Goal: Information Seeking & Learning: Check status

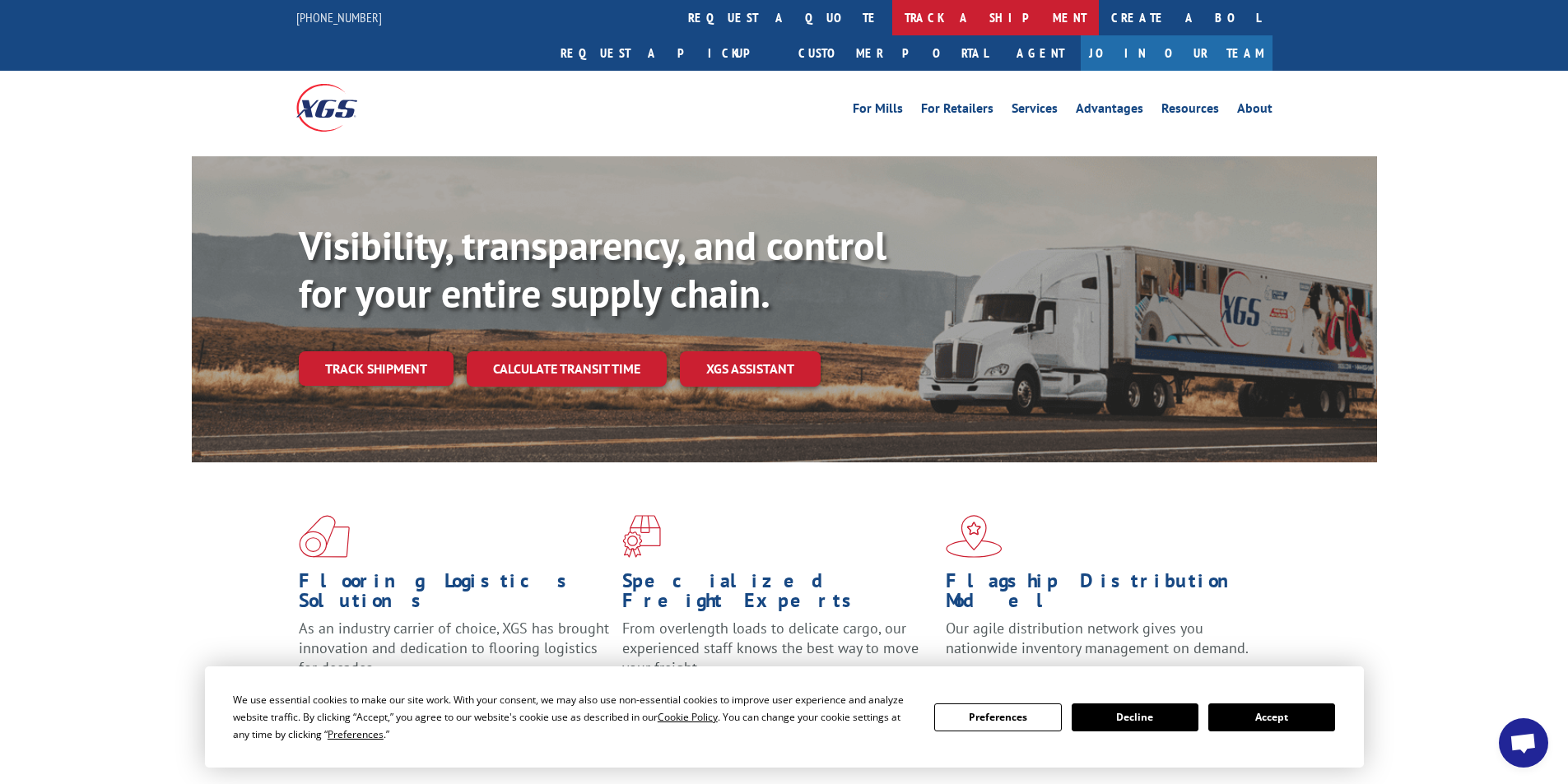
click at [892, 18] on link "track a shipment" at bounding box center [995, 17] width 207 height 35
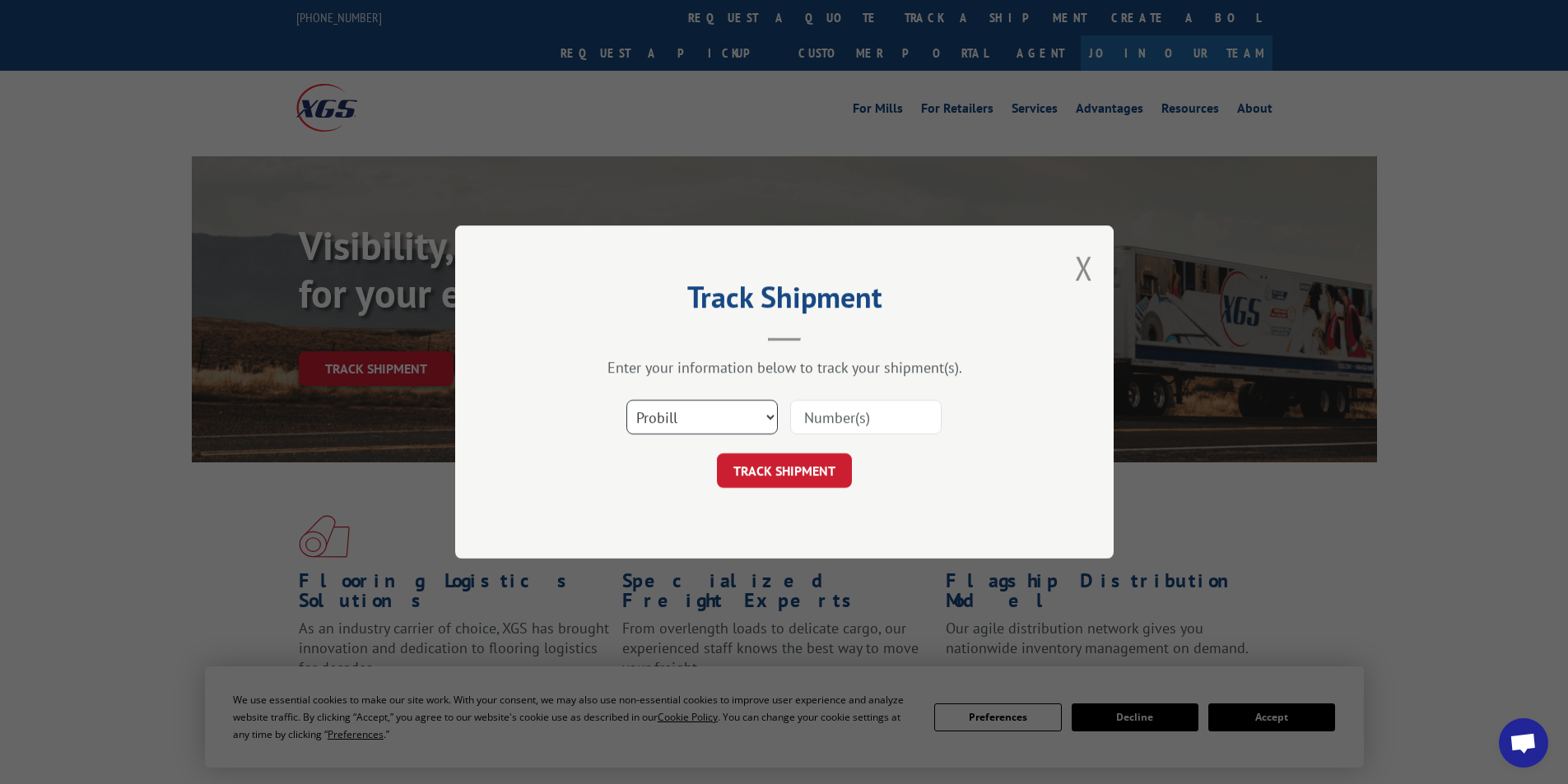
click at [774, 417] on select "Select category... Probill BOL PO" at bounding box center [703, 416] width 152 height 35
select select "po"
click at [627, 399] on select "Select category... Probill BOL PO" at bounding box center [703, 416] width 152 height 35
click at [846, 419] on input at bounding box center [866, 416] width 152 height 35
type input "09521879"
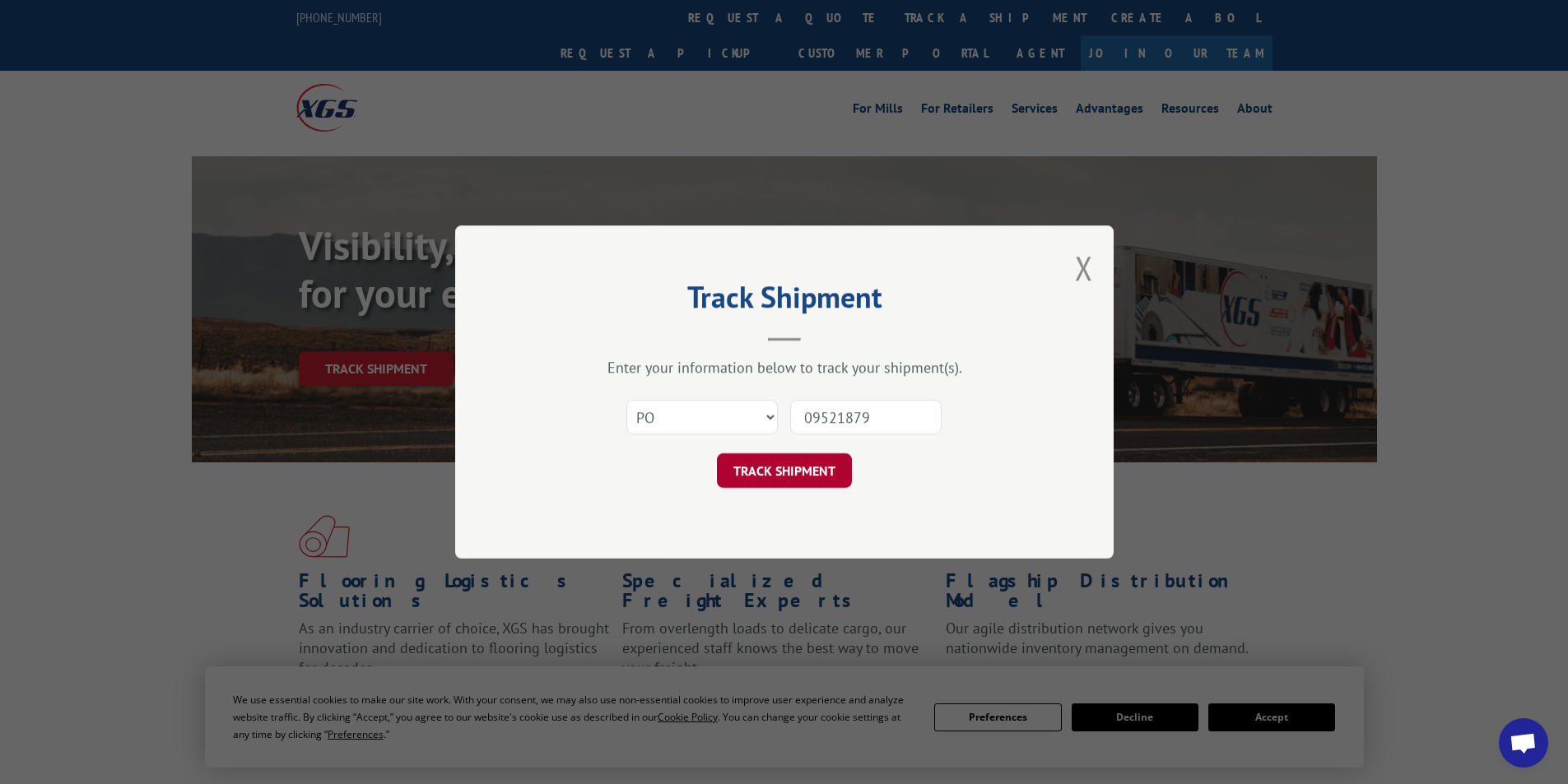
click at [764, 460] on button "TRACK SHIPMENT" at bounding box center [784, 470] width 135 height 35
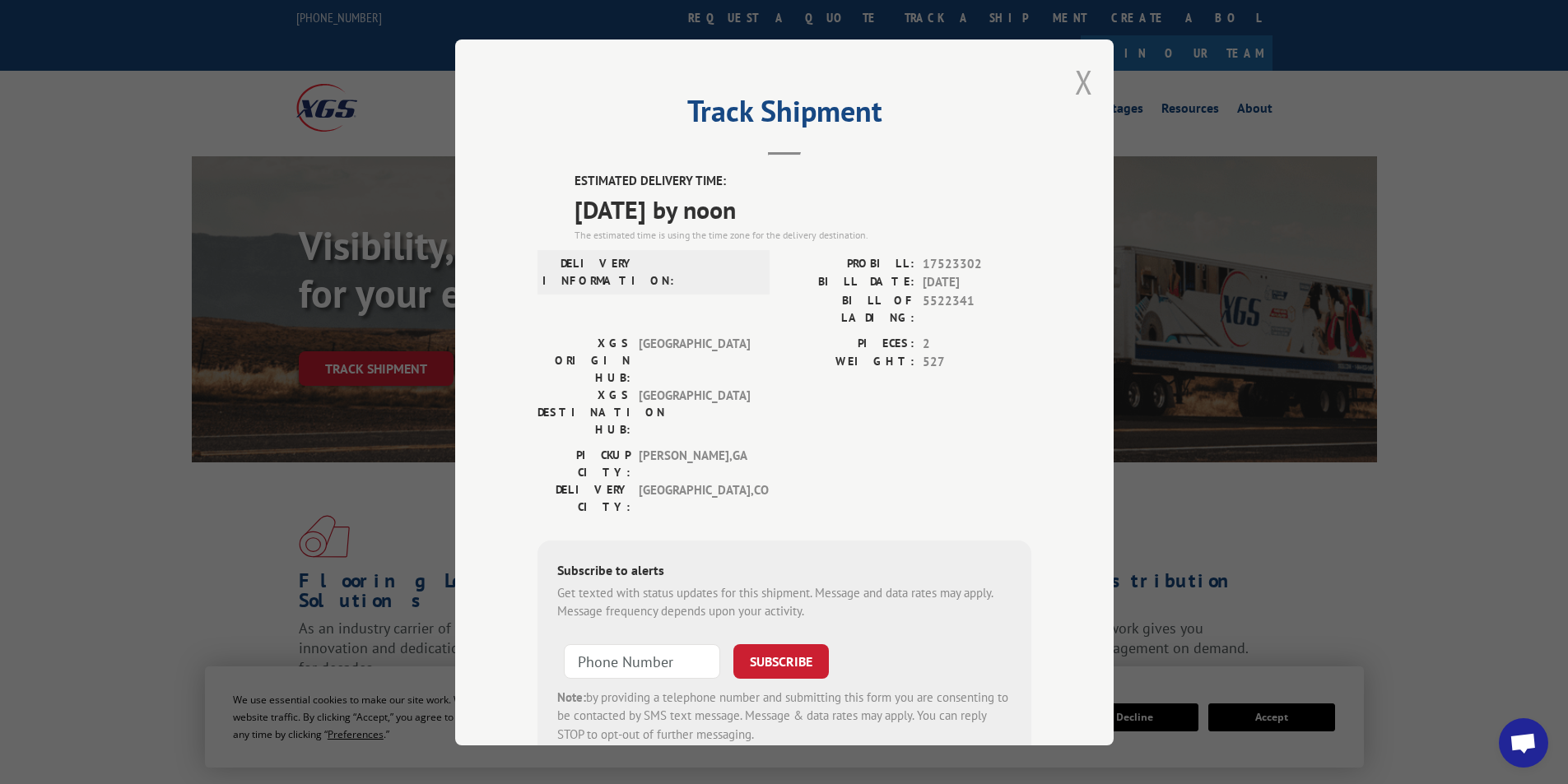
click at [1076, 82] on button "Close modal" at bounding box center [1084, 82] width 18 height 44
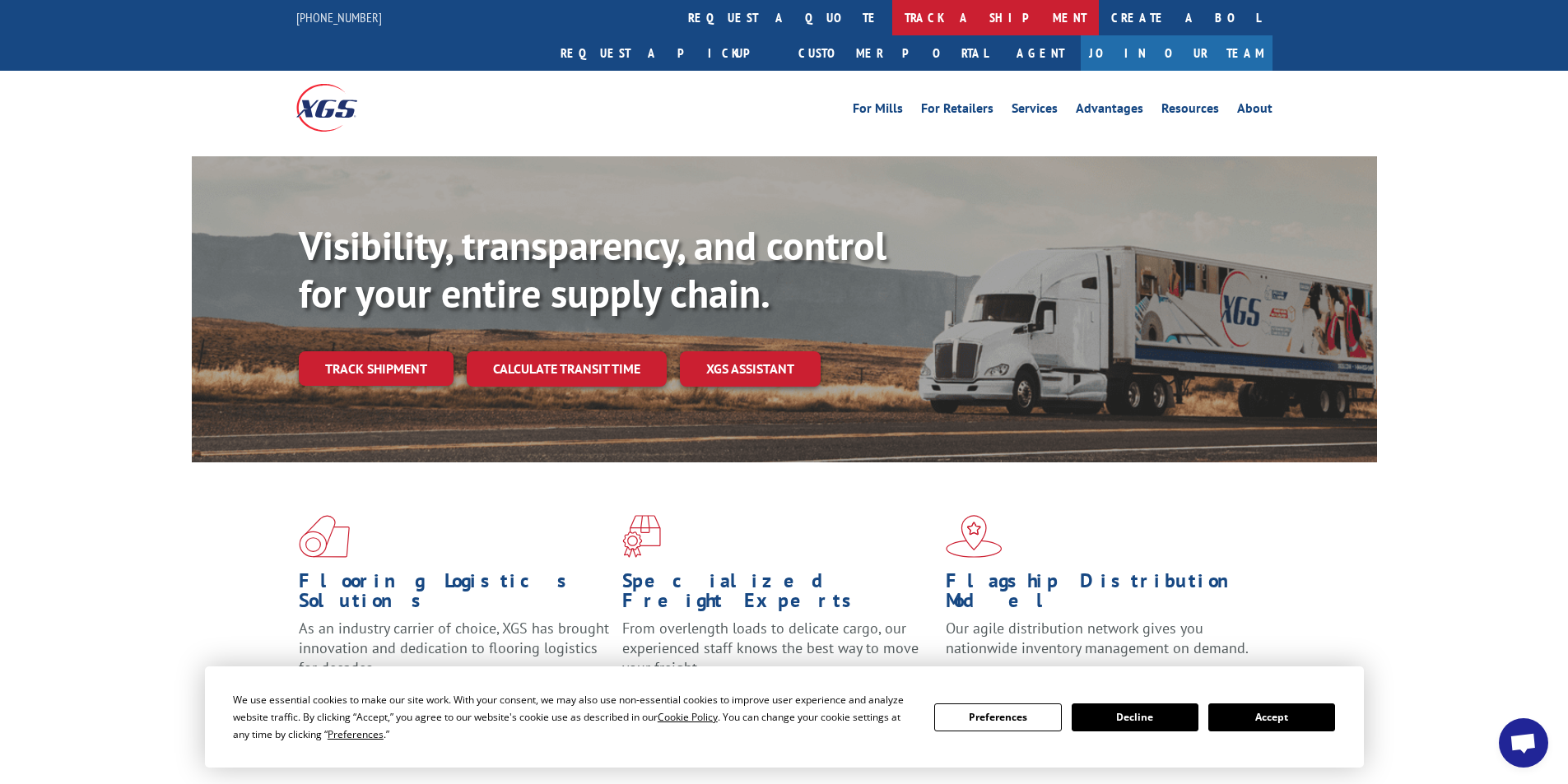
click at [892, 19] on link "track a shipment" at bounding box center [995, 17] width 207 height 35
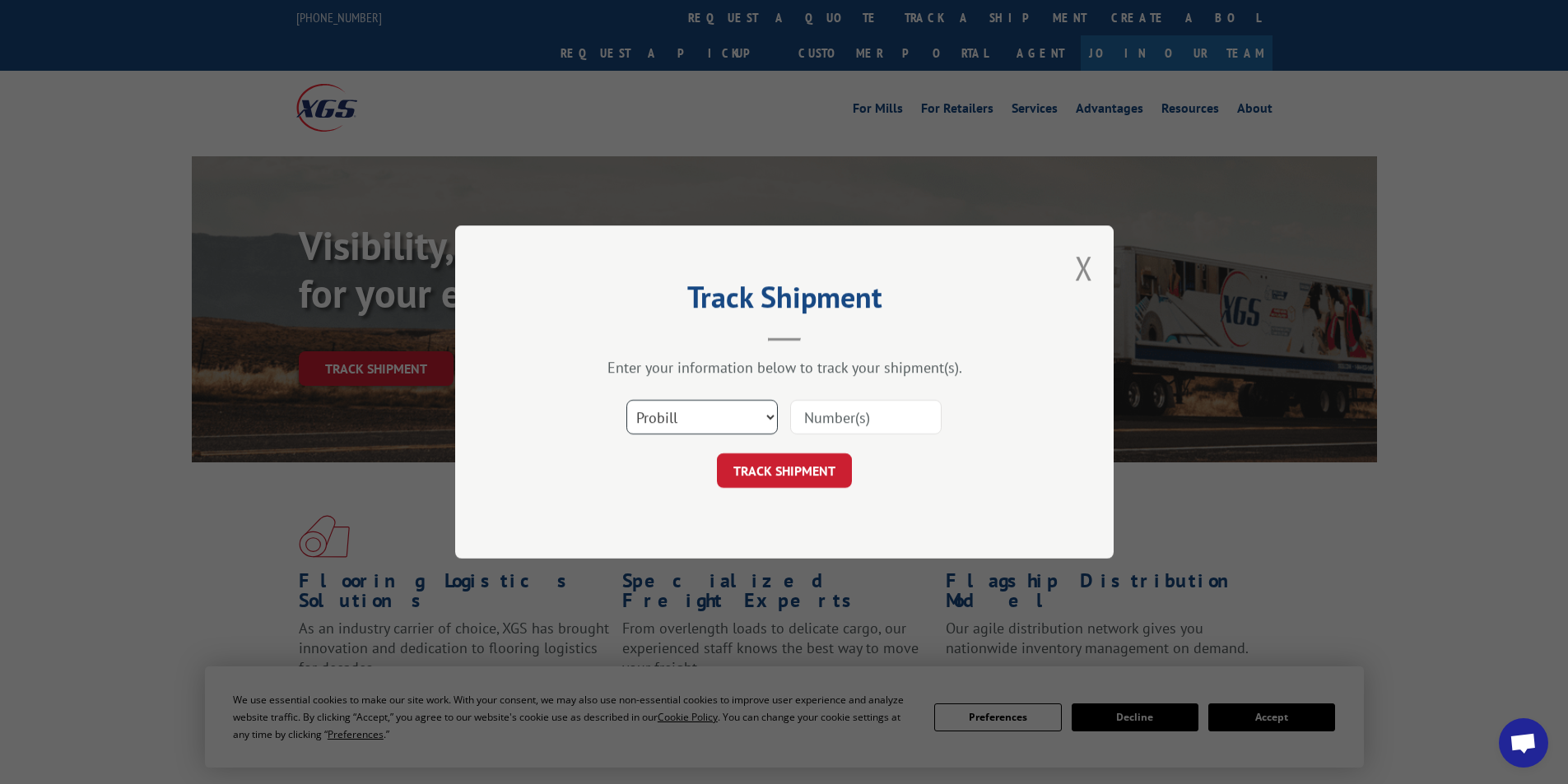
drag, startPoint x: 775, startPoint y: 412, endPoint x: 755, endPoint y: 428, distance: 25.6
click at [775, 412] on select "Select category... Probill BOL PO" at bounding box center [703, 416] width 152 height 35
select select "po"
click at [627, 399] on select "Select category... Probill BOL PO" at bounding box center [703, 416] width 152 height 35
click at [838, 423] on input at bounding box center [866, 416] width 152 height 35
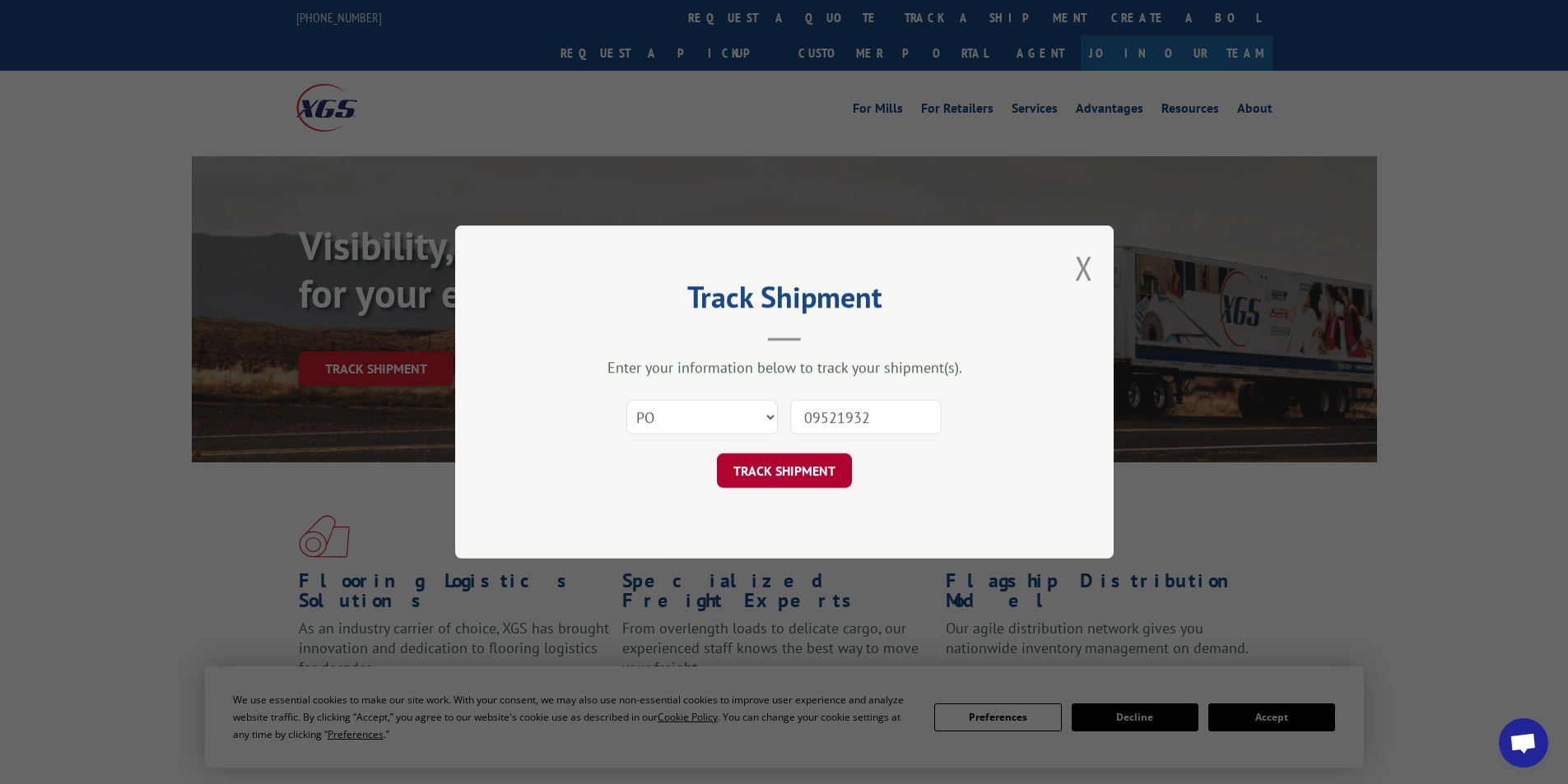
type input "09521932"
click at [773, 475] on button "TRACK SHIPMENT" at bounding box center [784, 470] width 135 height 35
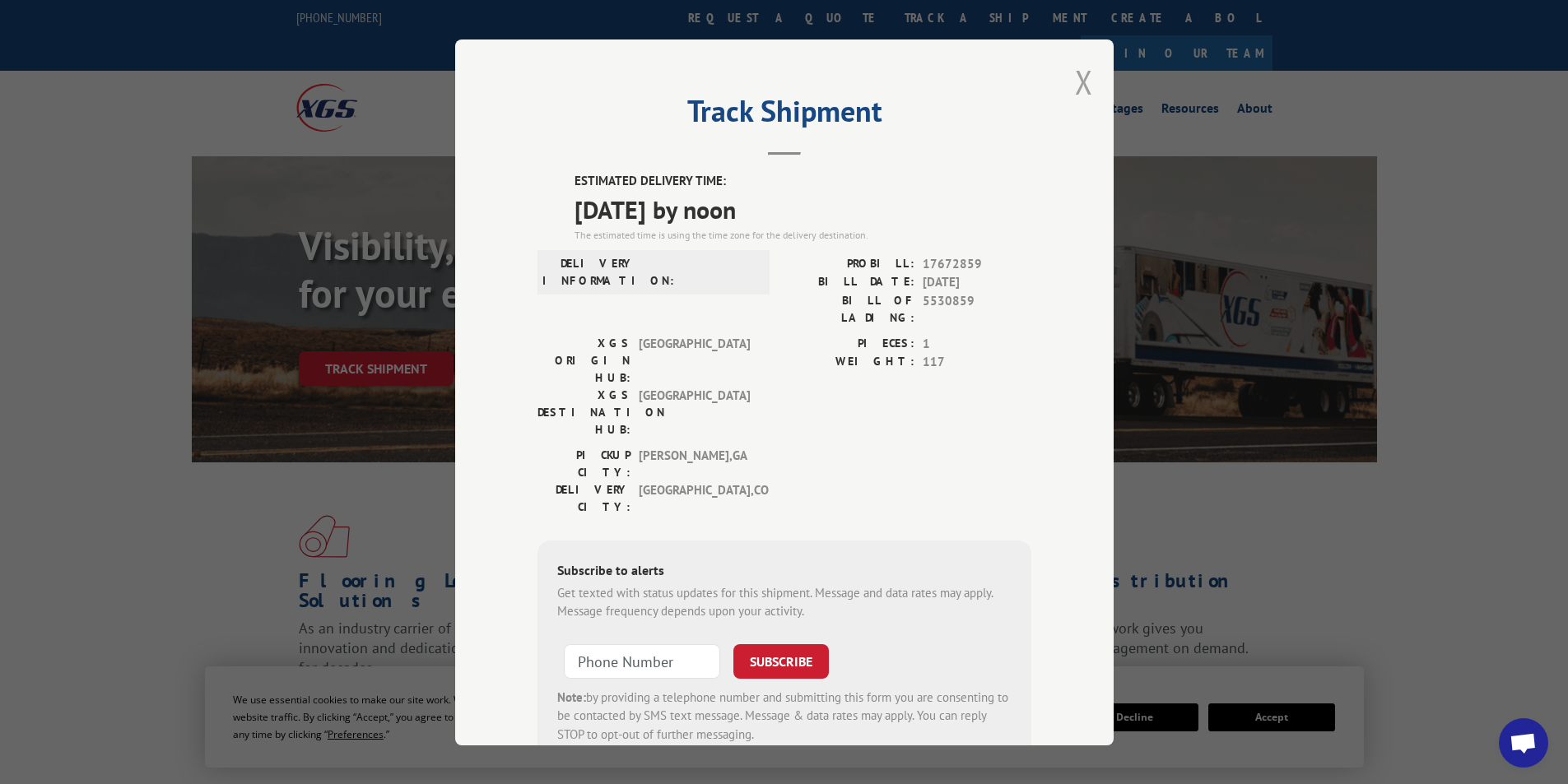
click at [1075, 79] on button "Close modal" at bounding box center [1084, 82] width 18 height 44
